Goal: Complete application form

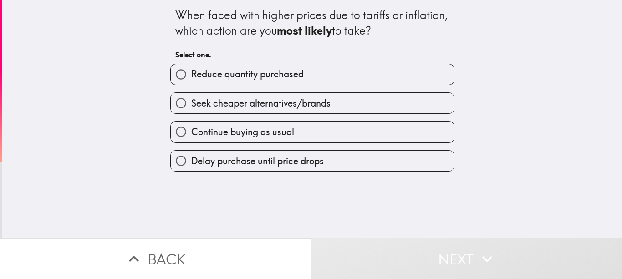
click at [371, 84] on label "Reduce quantity purchased" at bounding box center [312, 74] width 283 height 20
click at [191, 84] on input "Reduce quantity purchased" at bounding box center [181, 74] width 20 height 20
radio input "true"
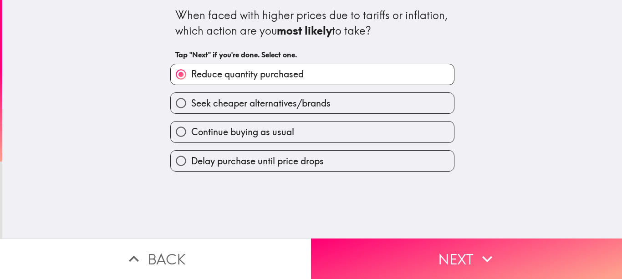
click at [354, 165] on label "Delay purchase until price drops" at bounding box center [312, 161] width 283 height 20
click at [191, 165] on input "Delay purchase until price drops" at bounding box center [181, 161] width 20 height 20
radio input "true"
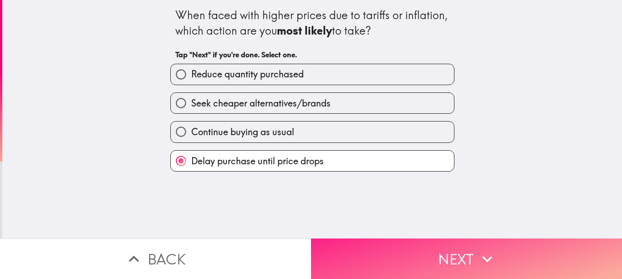
click at [393, 249] on button "Next" at bounding box center [466, 259] width 311 height 41
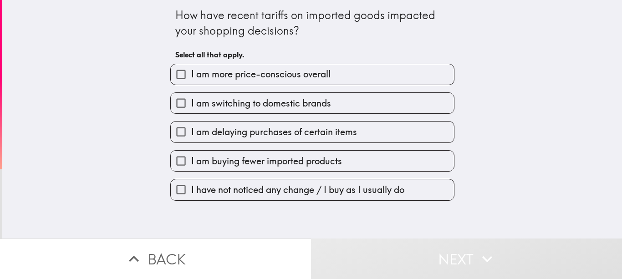
click at [335, 82] on label "I am more price-conscious overall" at bounding box center [312, 74] width 283 height 20
click at [191, 82] on input "I am more price-conscious overall" at bounding box center [181, 74] width 20 height 20
checkbox input "true"
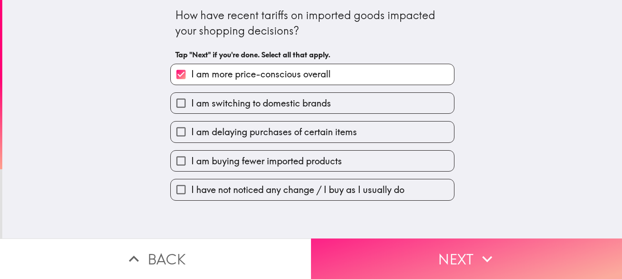
click at [352, 239] on button "Next" at bounding box center [466, 259] width 311 height 41
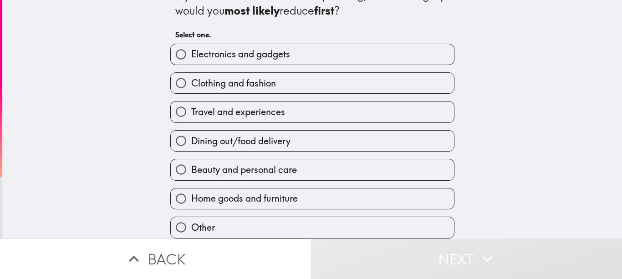
scroll to position [23, 0]
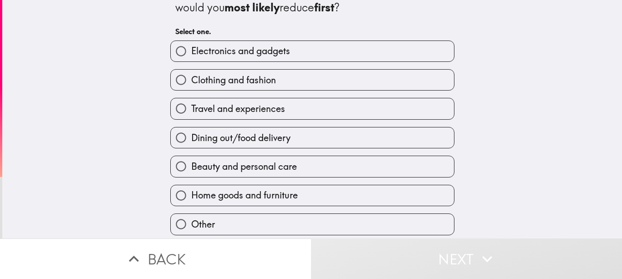
click at [345, 144] on label "Dining out/food delivery" at bounding box center [312, 137] width 283 height 20
click at [191, 144] on input "Dining out/food delivery" at bounding box center [181, 137] width 20 height 20
radio input "true"
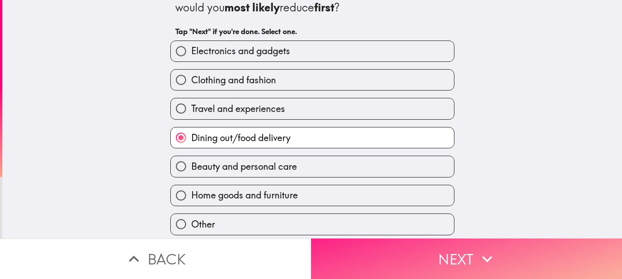
click at [403, 257] on button "Next" at bounding box center [466, 259] width 311 height 41
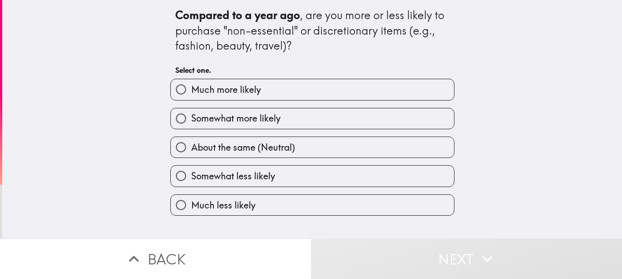
click at [332, 151] on label "About the same (Neutral)" at bounding box center [312, 147] width 283 height 20
click at [191, 151] on input "About the same (Neutral)" at bounding box center [181, 147] width 20 height 20
radio input "true"
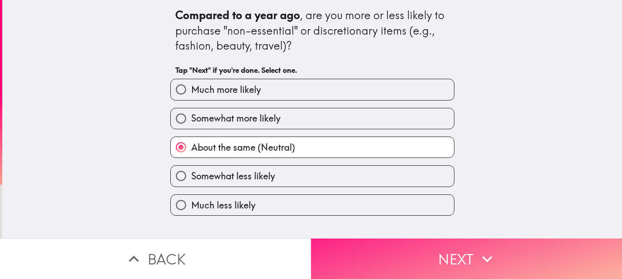
click at [398, 260] on button "Next" at bounding box center [466, 259] width 311 height 41
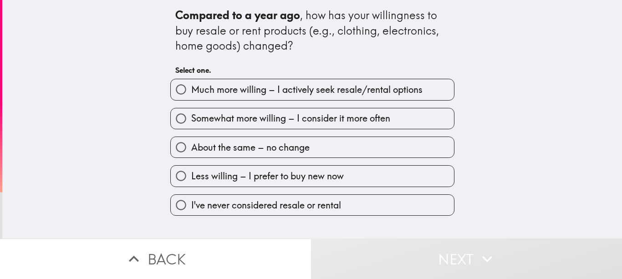
click at [372, 150] on label "About the same – no change" at bounding box center [312, 147] width 283 height 20
click at [191, 150] on input "About the same – no change" at bounding box center [181, 147] width 20 height 20
radio input "true"
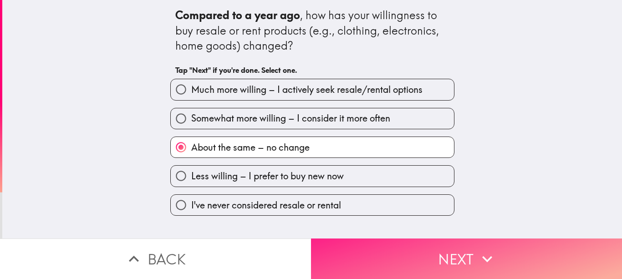
click at [394, 244] on button "Next" at bounding box center [466, 259] width 311 height 41
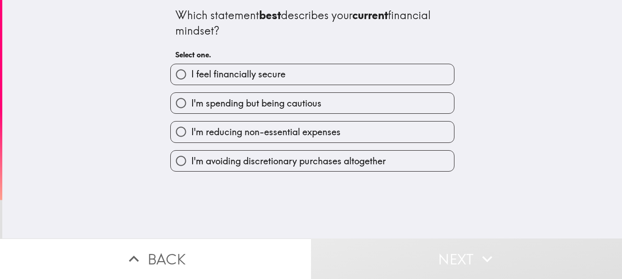
click at [363, 105] on label "I'm spending but being cautious" at bounding box center [312, 103] width 283 height 20
click at [191, 105] on input "I'm spending but being cautious" at bounding box center [181, 103] width 20 height 20
radio input "true"
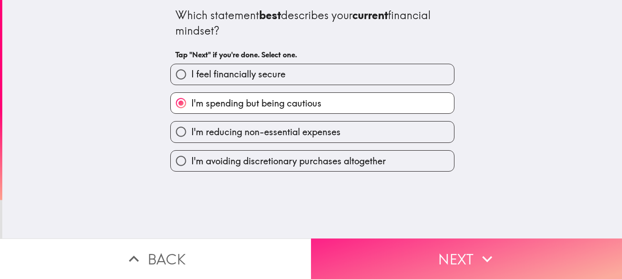
click at [376, 239] on button "Next" at bounding box center [466, 259] width 311 height 41
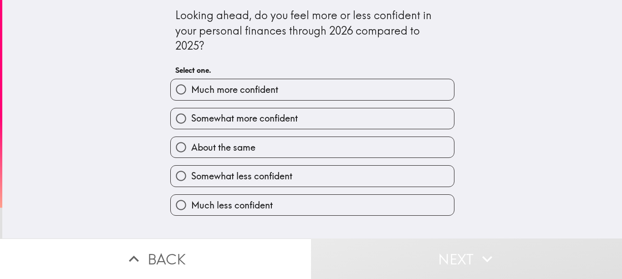
click at [359, 119] on label "Somewhat more confident" at bounding box center [312, 118] width 283 height 20
click at [191, 119] on input "Somewhat more confident" at bounding box center [181, 118] width 20 height 20
radio input "true"
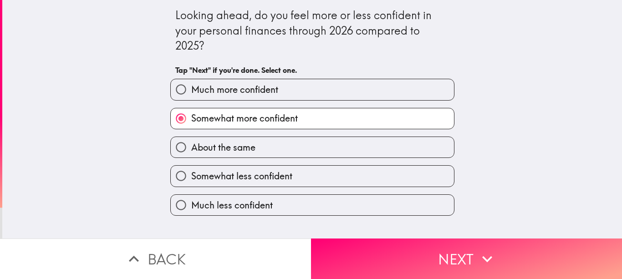
click at [355, 153] on label "About the same" at bounding box center [312, 147] width 283 height 20
click at [191, 153] on input "About the same" at bounding box center [181, 147] width 20 height 20
radio input "true"
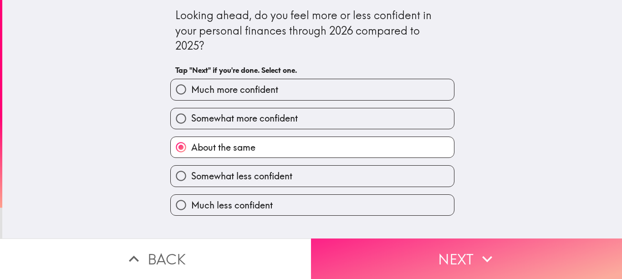
click at [371, 256] on button "Next" at bounding box center [466, 259] width 311 height 41
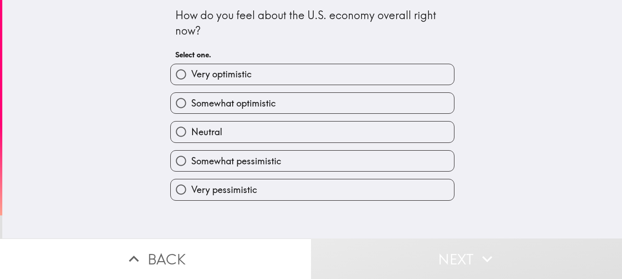
click at [359, 107] on label "Somewhat optimistic" at bounding box center [312, 103] width 283 height 20
click at [191, 107] on input "Somewhat optimistic" at bounding box center [181, 103] width 20 height 20
radio input "true"
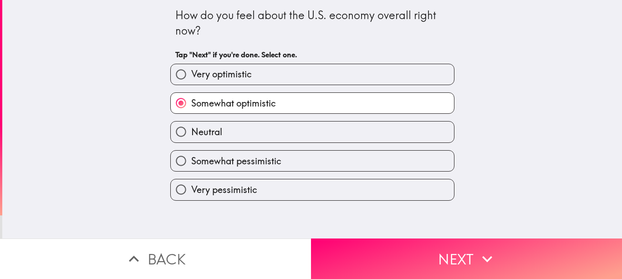
click at [348, 142] on label "Neutral" at bounding box center [312, 132] width 283 height 20
click at [191, 142] on input "Neutral" at bounding box center [181, 132] width 20 height 20
radio input "true"
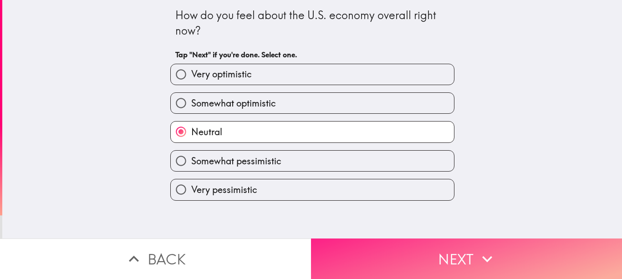
click at [368, 239] on button "Next" at bounding box center [466, 259] width 311 height 41
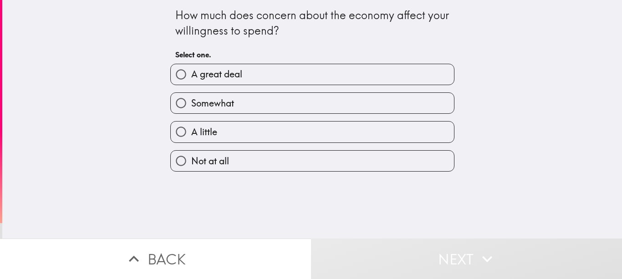
click at [361, 105] on label "Somewhat" at bounding box center [312, 103] width 283 height 20
click at [191, 105] on input "Somewhat" at bounding box center [181, 103] width 20 height 20
radio input "true"
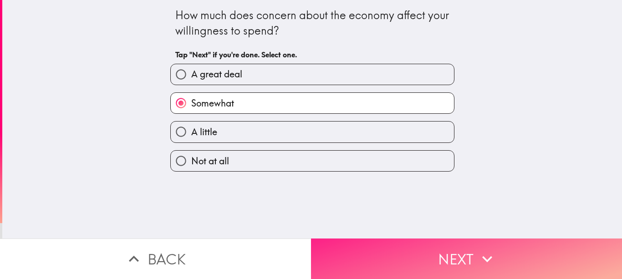
click at [380, 239] on button "Next" at bounding box center [466, 259] width 311 height 41
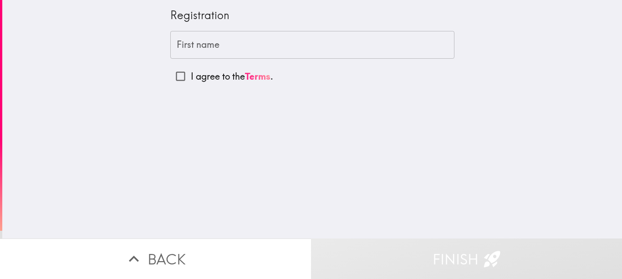
click at [267, 41] on input "First name" at bounding box center [312, 45] width 284 height 28
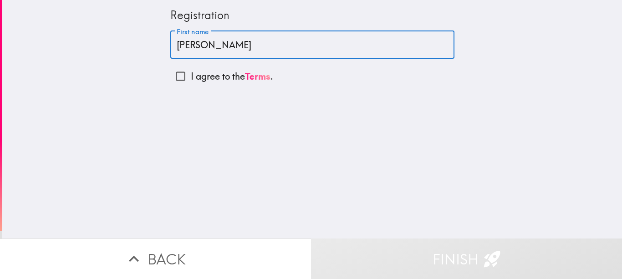
type input "[PERSON_NAME]"
click at [170, 80] on input "I agree to the Terms ." at bounding box center [180, 76] width 20 height 20
checkbox input "true"
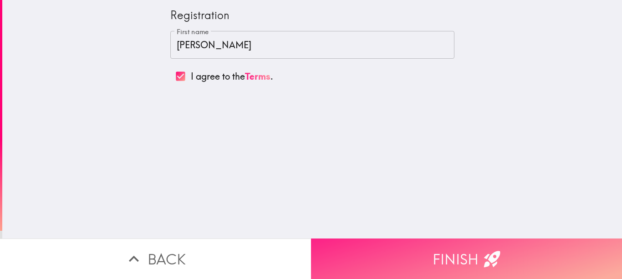
click at [340, 245] on button "Finish" at bounding box center [466, 259] width 311 height 41
